Goal: Information Seeking & Learning: Learn about a topic

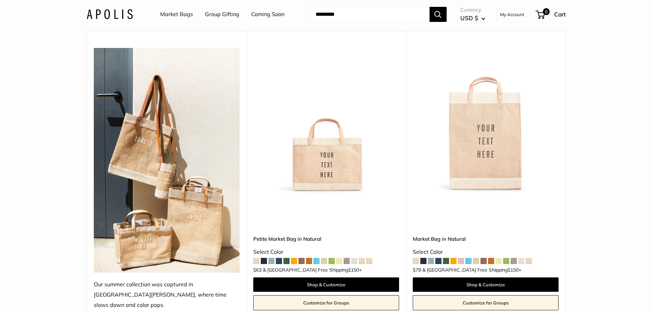
scroll to position [68, 0]
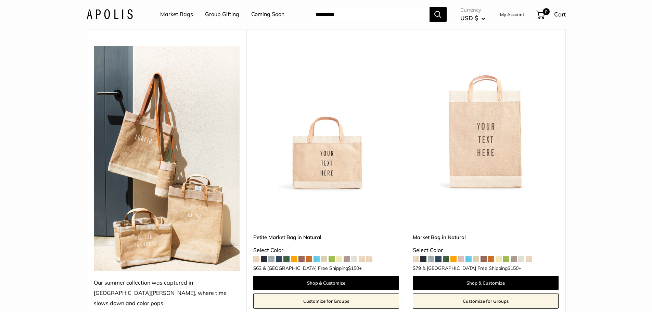
click at [0, 0] on img at bounding box center [0, 0] width 0 height 0
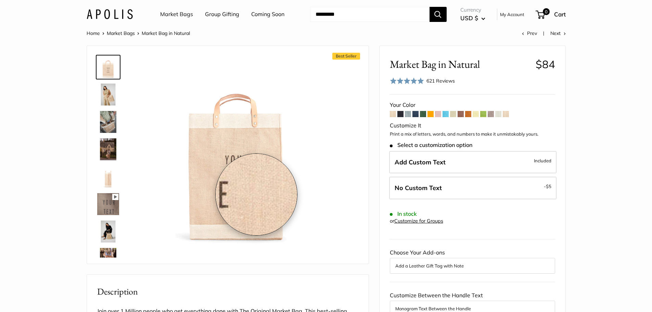
click at [252, 188] on img at bounding box center [236, 150] width 189 height 189
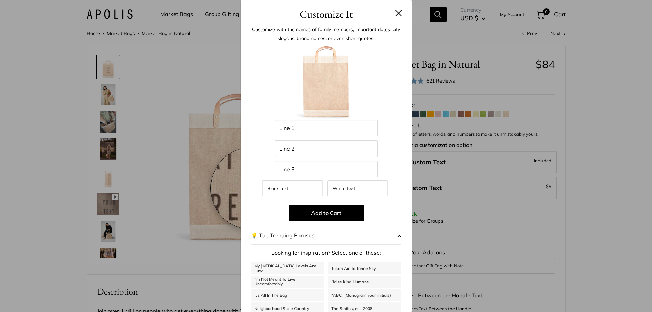
scroll to position [58, 0]
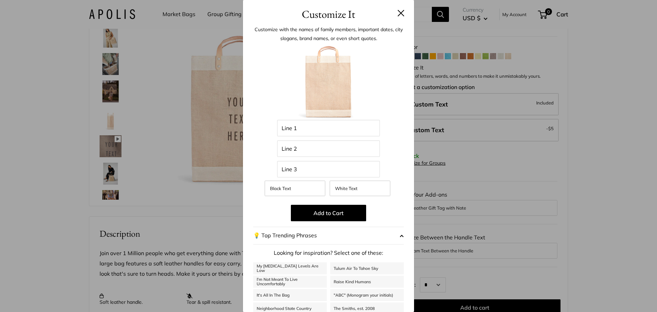
click at [398, 17] on h3 "Customize It" at bounding box center [328, 14] width 151 height 16
click at [398, 12] on button at bounding box center [401, 13] width 7 height 7
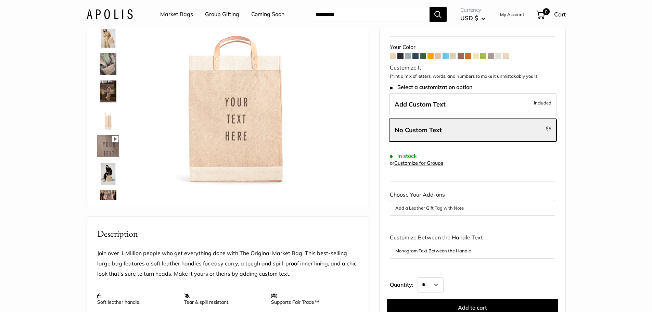
click at [103, 124] on img at bounding box center [108, 119] width 22 height 22
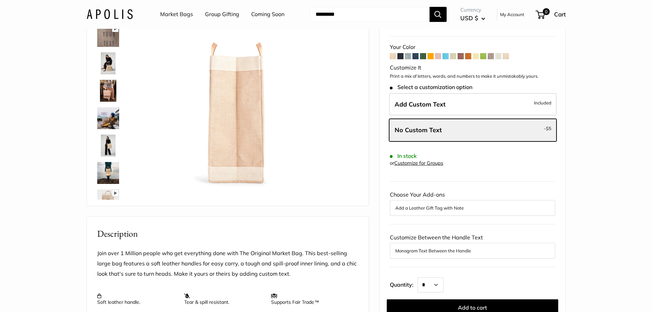
scroll to position [192, 0]
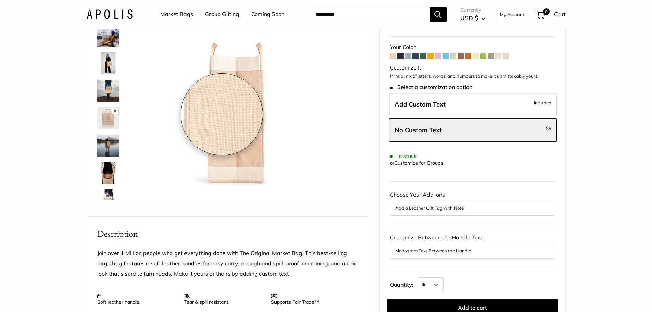
click at [222, 114] on img at bounding box center [235, 92] width 189 height 189
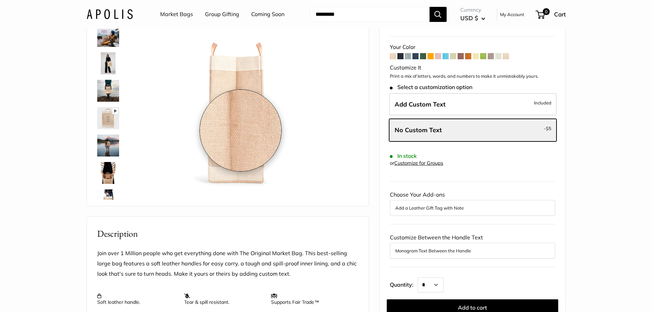
click at [241, 130] on img at bounding box center [235, 92] width 189 height 189
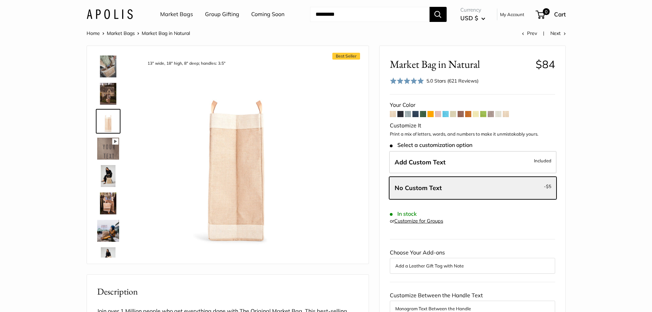
scroll to position [0, 0]
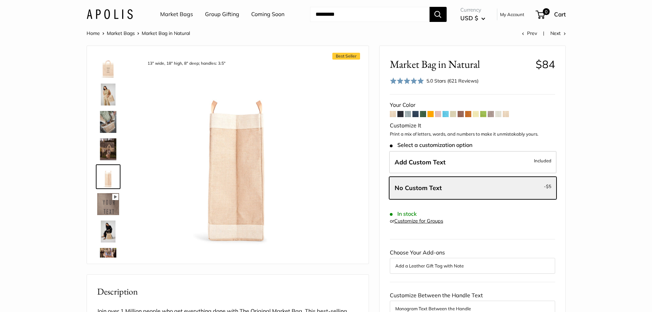
click at [107, 68] on img at bounding box center [108, 67] width 22 height 22
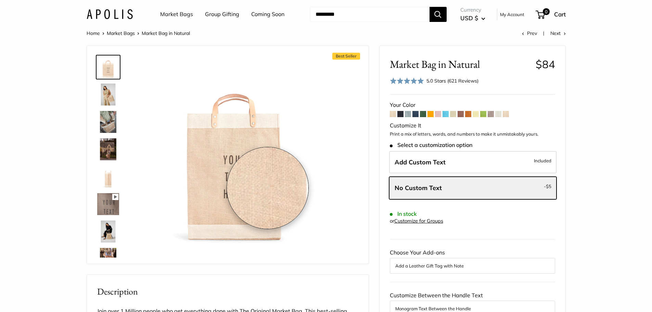
click at [259, 190] on img at bounding box center [234, 150] width 189 height 189
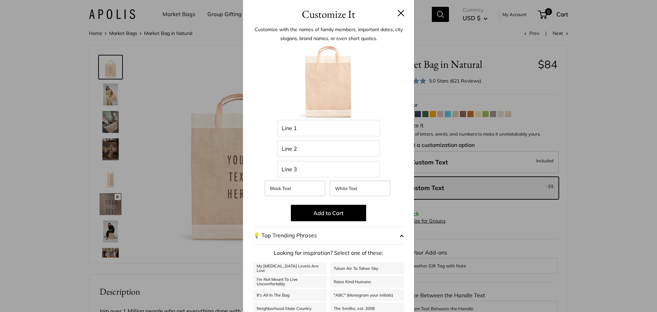
click at [398, 15] on button at bounding box center [401, 13] width 7 height 7
